Goal: Find specific page/section: Find specific page/section

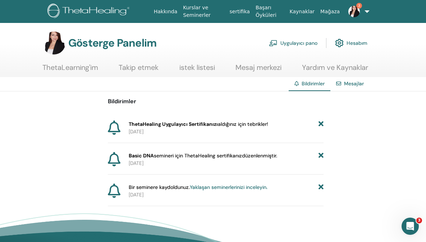
click at [184, 124] on font "ThetaHealing Uygulayıcı Sertifikanızı" at bounding box center [173, 124] width 89 height 6
click at [140, 126] on font "ThetaHealing Uygulayıcı Sertifikanızı" at bounding box center [173, 124] width 89 height 6
click at [139, 126] on font "ThetaHealing Uygulayıcı Sertifikanızı" at bounding box center [173, 124] width 89 height 6
click at [117, 127] on icon at bounding box center [114, 128] width 13 height 14
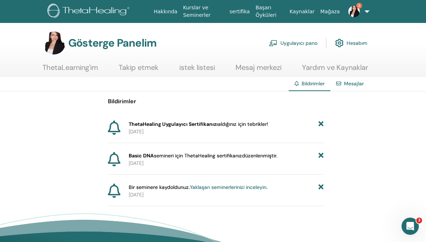
click at [156, 122] on font "ThetaHealing Uygulayıcı Sertifikanızı" at bounding box center [173, 124] width 89 height 6
click at [81, 66] on font "ThetaLearning'im" at bounding box center [70, 67] width 56 height 9
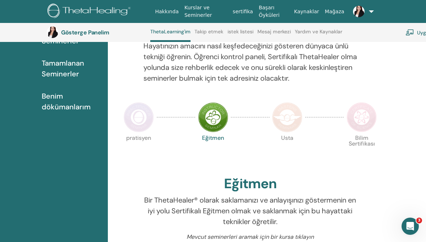
scroll to position [260, 0]
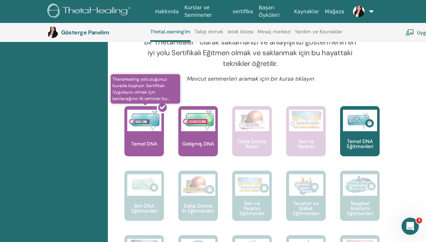
click at [154, 140] on div at bounding box center [149, 134] width 40 height 65
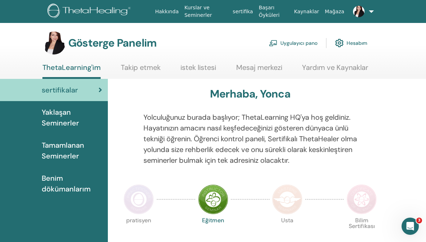
click at [248, 12] on font "sertifika" at bounding box center [242, 12] width 20 height 6
